Goal: Transaction & Acquisition: Obtain resource

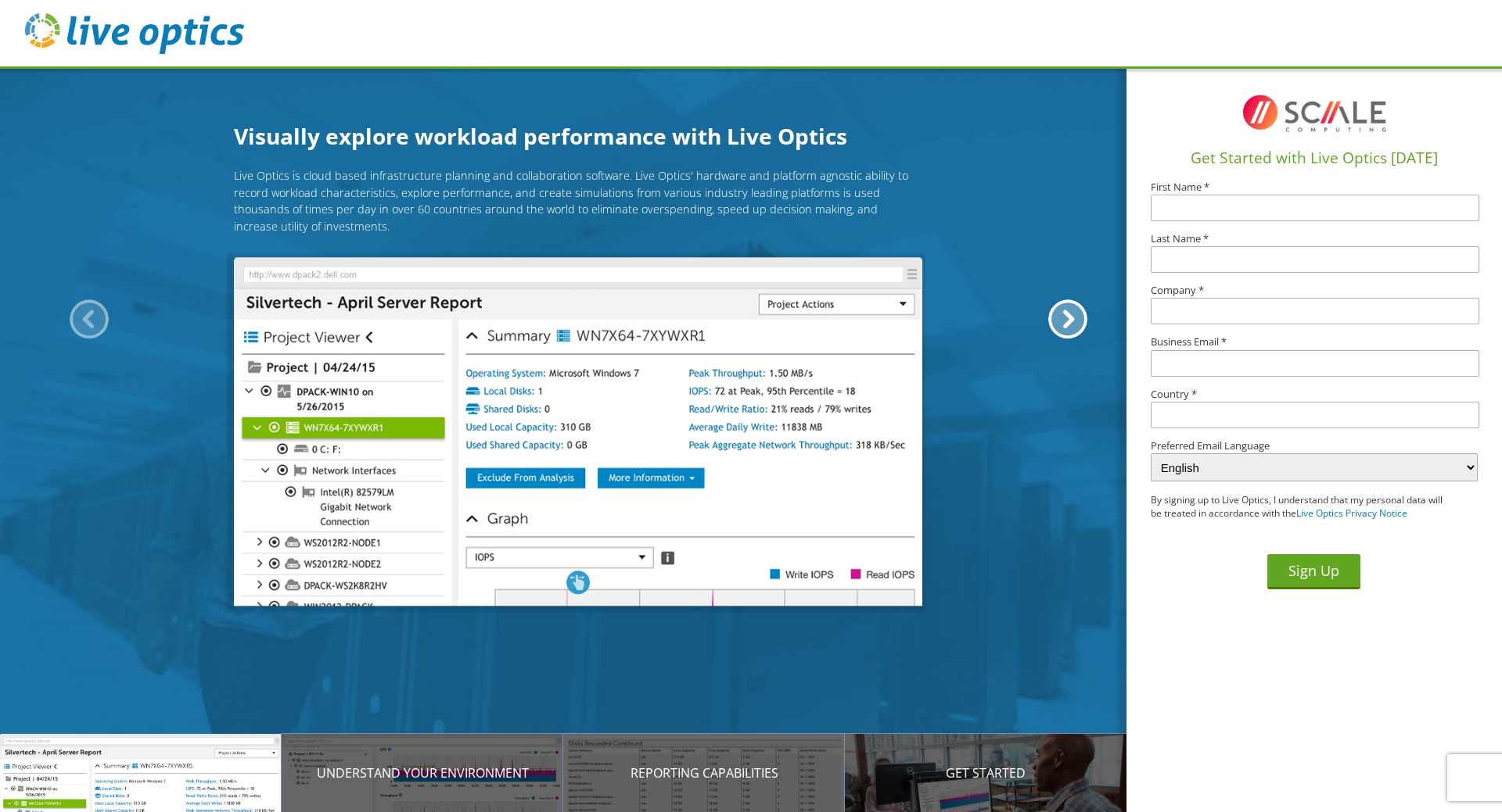
click at [1210, 205] on input "text" at bounding box center [1315, 208] width 328 height 27
type input "Bryan"
type input "Aubert"
type input "aubertone@yahoo.com"
type input "[GEOGRAPHIC_DATA]"
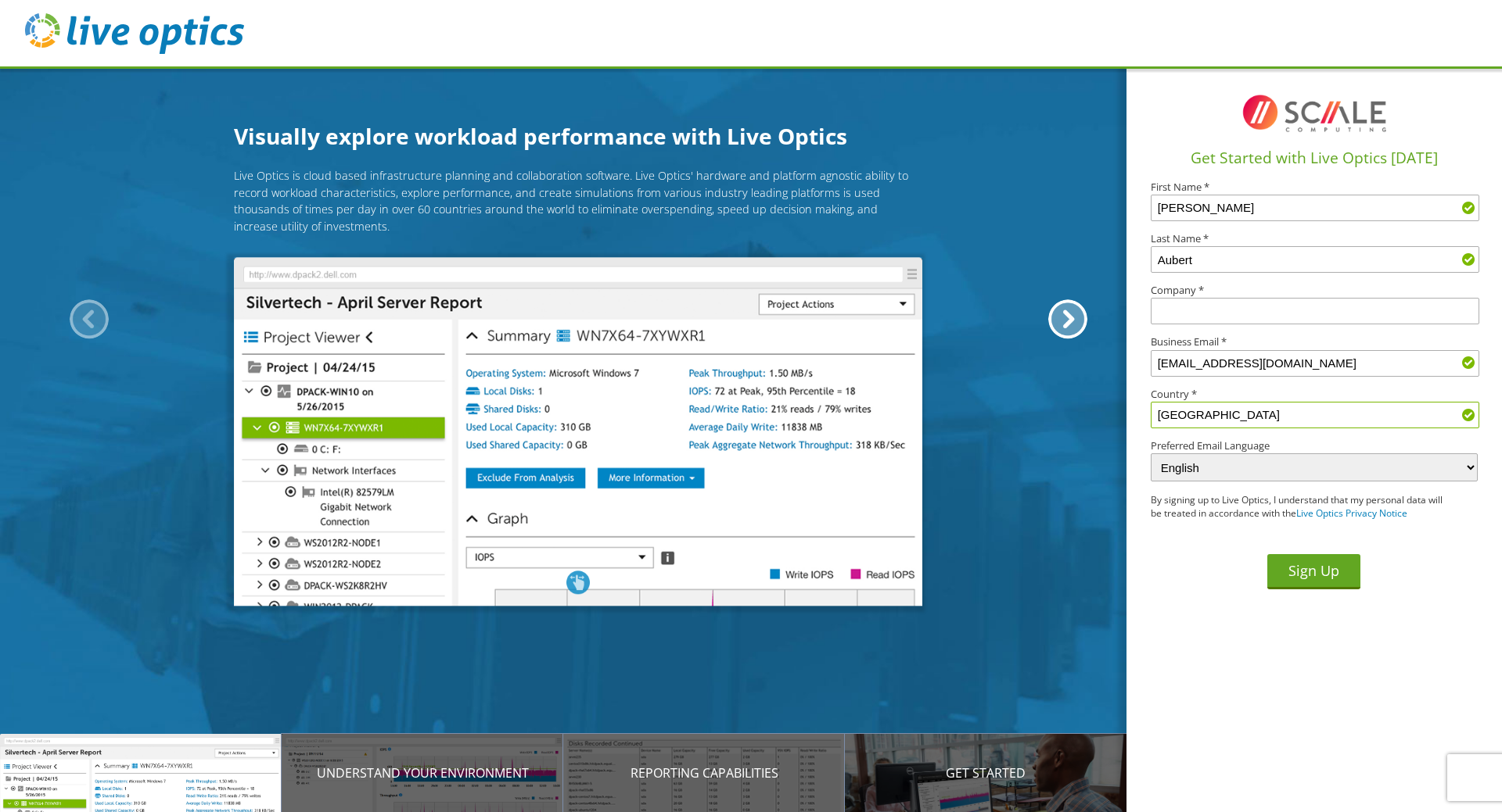
click at [1196, 305] on input "text" at bounding box center [1315, 311] width 328 height 27
type input "Burnett County Gov"
click at [1306, 373] on input "aubertone@yahoo.com" at bounding box center [1315, 364] width 328 height 27
type input "Bryan.Aubert@BurnettCountyWI.gov"
click at [1321, 587] on button "Sign Up" at bounding box center [1313, 572] width 93 height 35
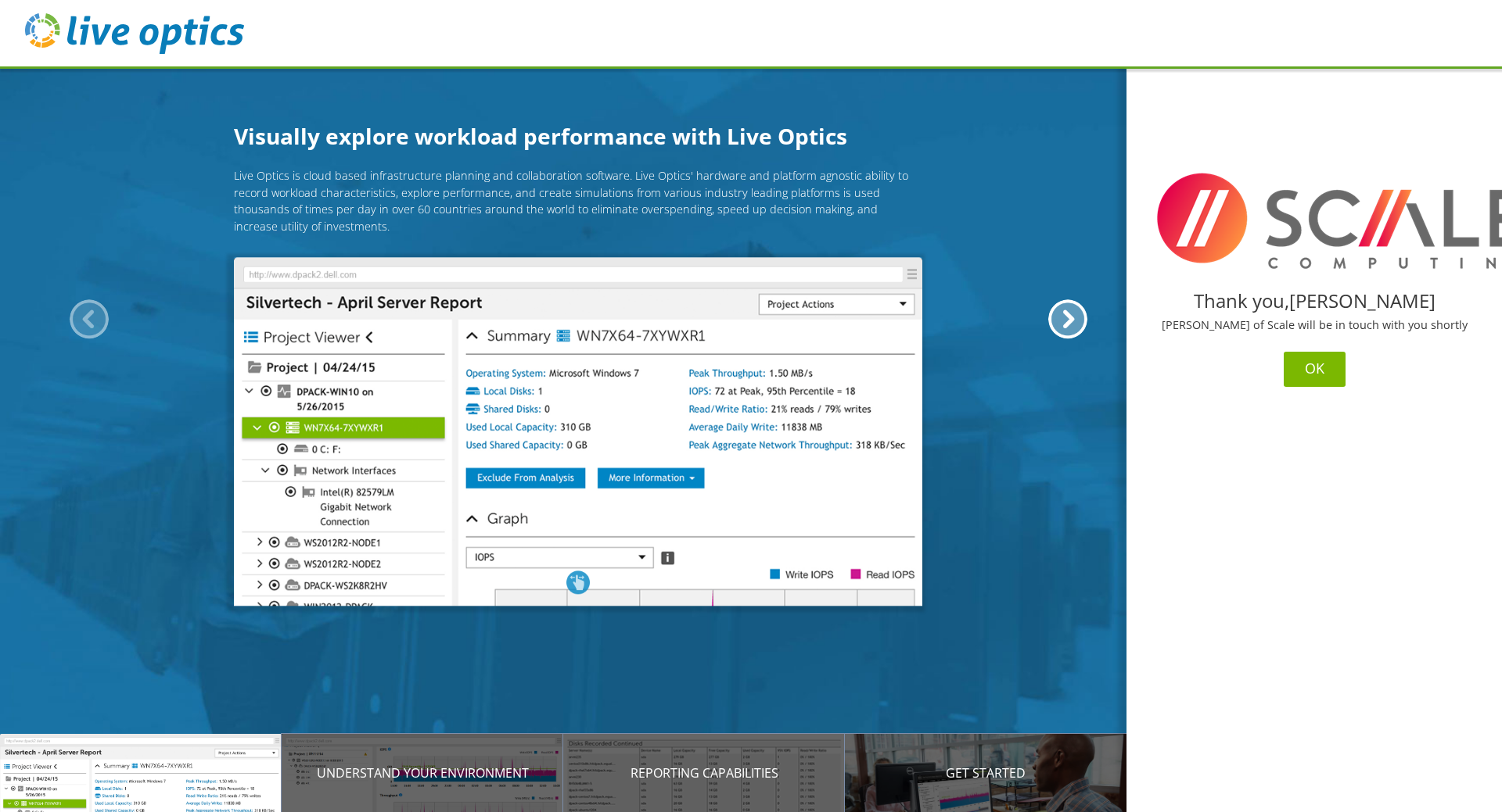
click at [1307, 383] on button "OK" at bounding box center [1314, 369] width 62 height 35
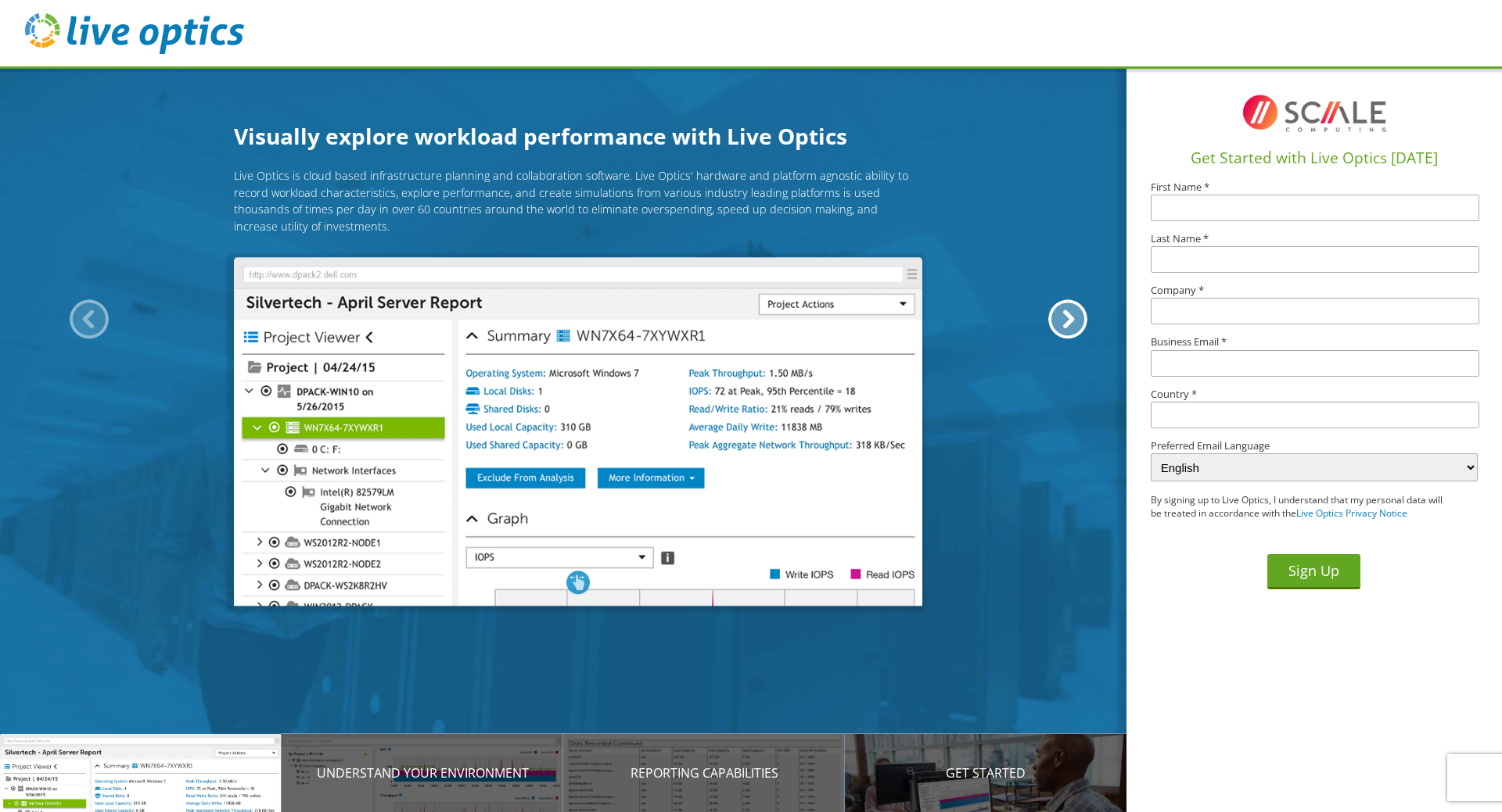
click at [966, 187] on div "Live Optics is cloud based infrastructure planning and collaboration software. …" at bounding box center [578, 380] width 1156 height 427
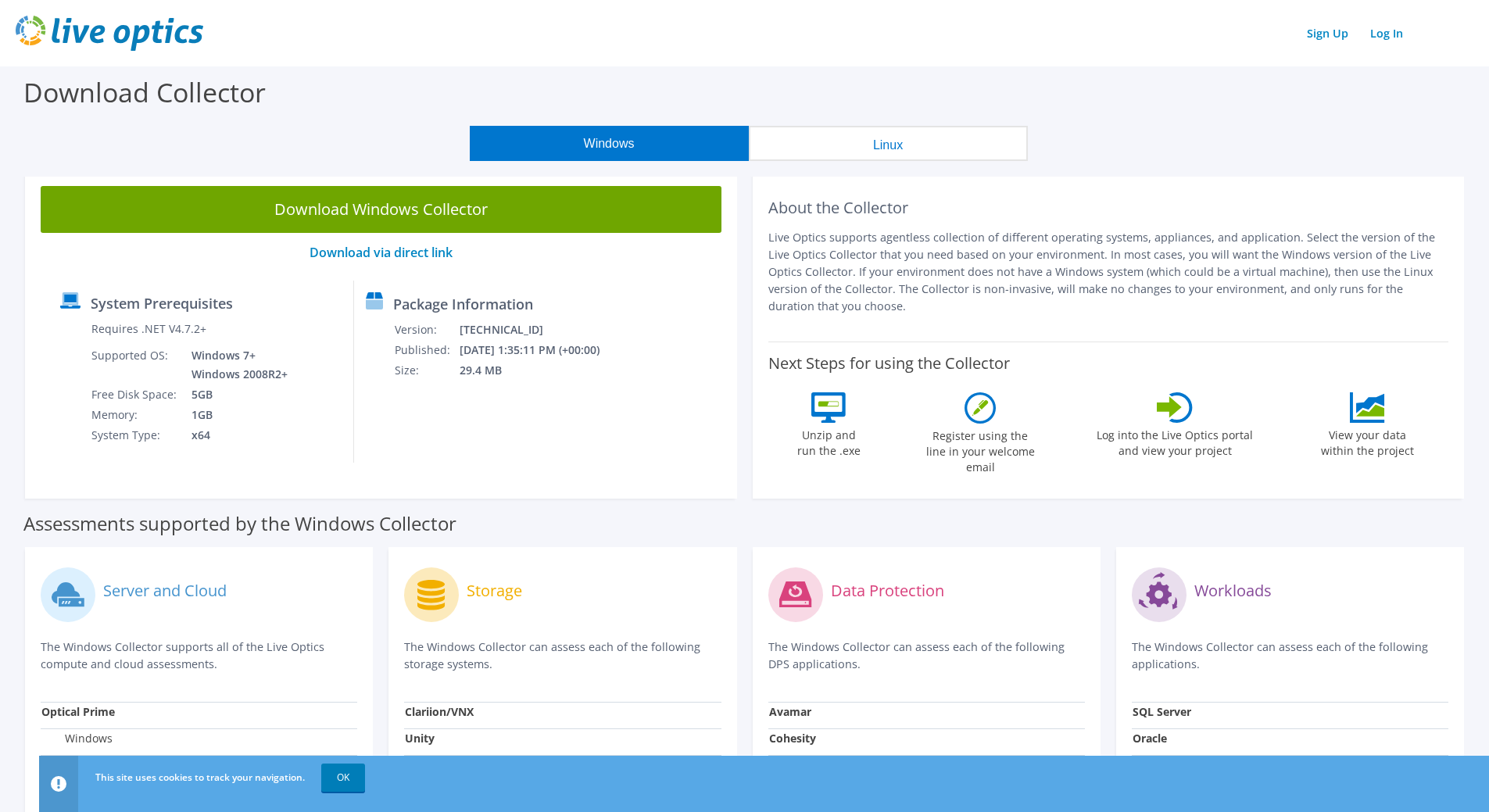
click at [638, 154] on button "Windows" at bounding box center [609, 144] width 279 height 35
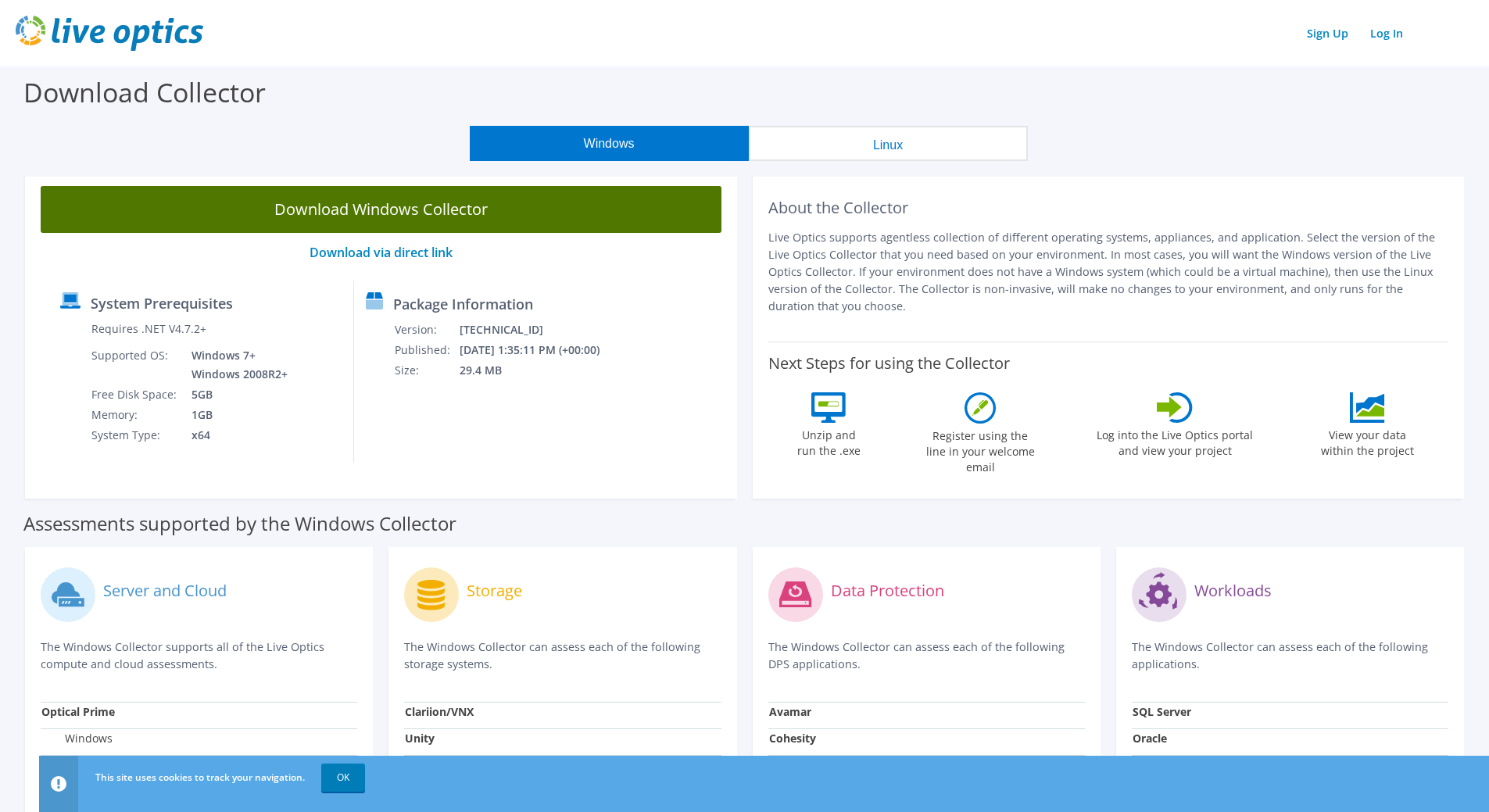
click at [434, 212] on link "Download Windows Collector" at bounding box center [381, 209] width 681 height 47
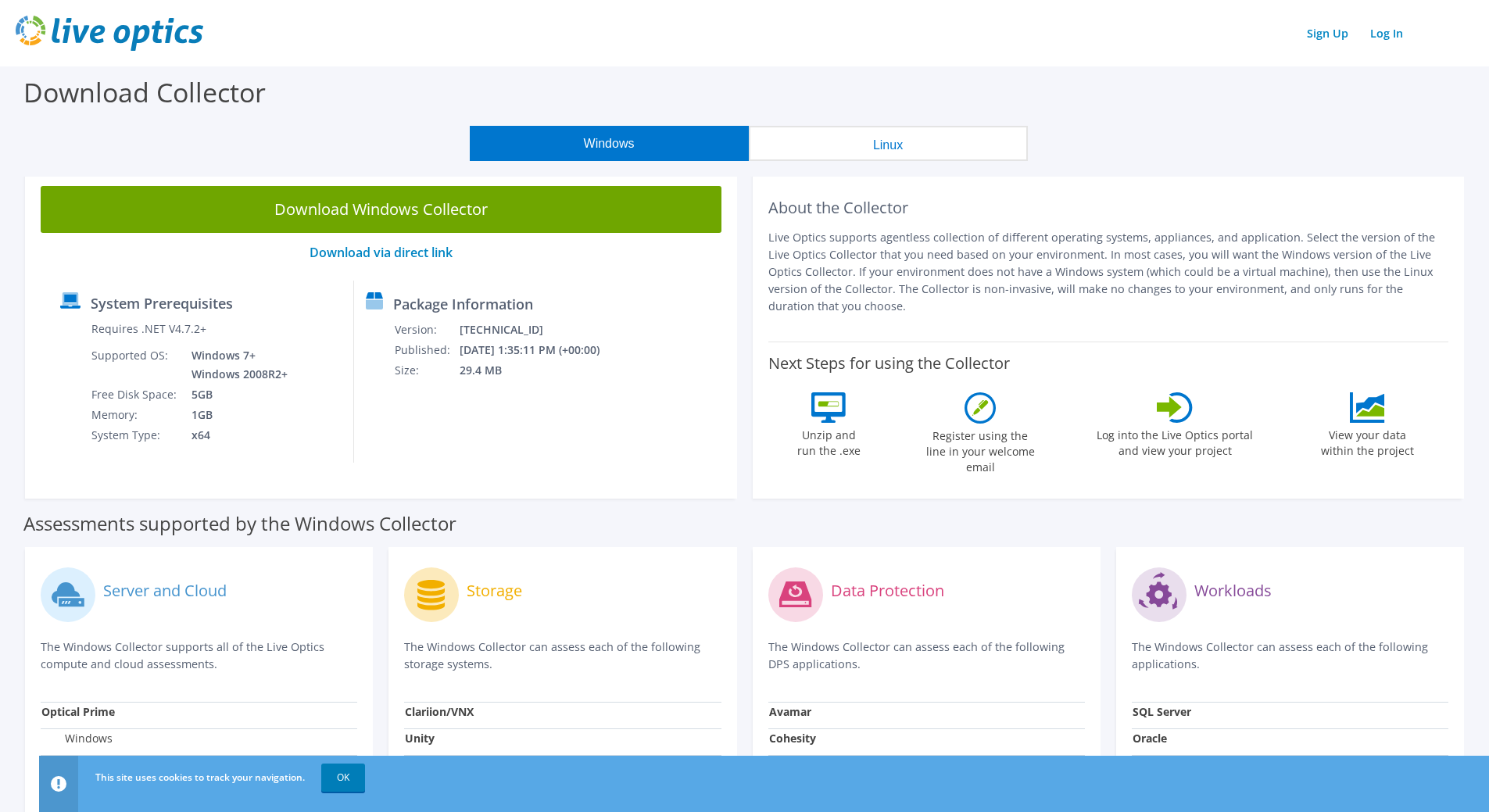
click at [1180, 137] on div "Windows Linux" at bounding box center [748, 144] width 1466 height 35
